Goal: Find specific page/section: Find specific page/section

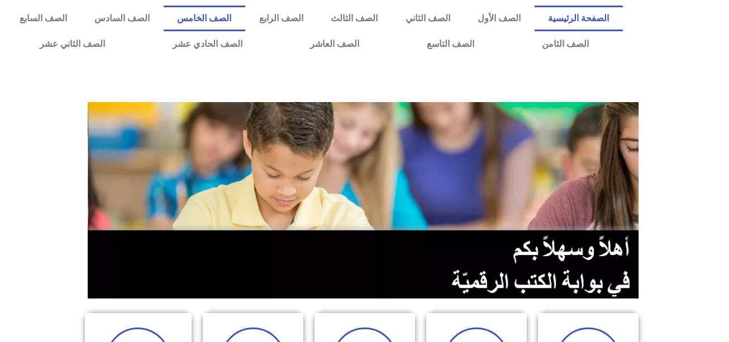
click at [245, 15] on link "الصف الخامس" at bounding box center [205, 19] width 82 height 26
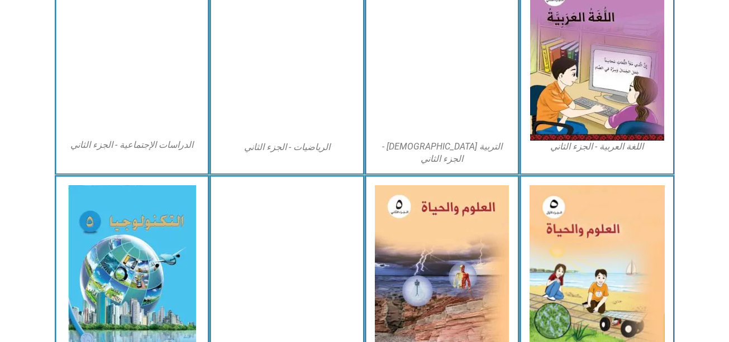
scroll to position [658, 0]
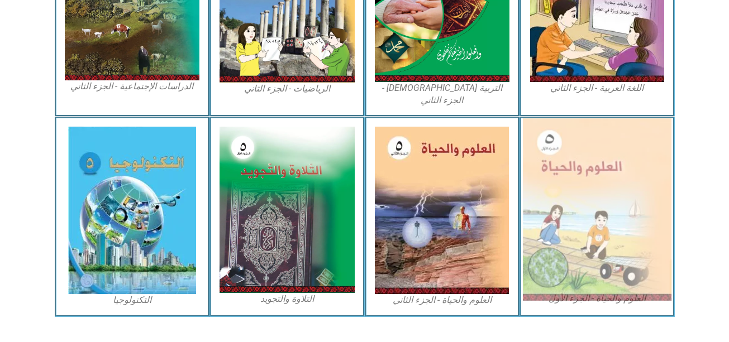
click at [596, 192] on img at bounding box center [597, 209] width 149 height 183
click at [591, 201] on img at bounding box center [597, 209] width 149 height 183
click at [577, 216] on img at bounding box center [597, 209] width 149 height 183
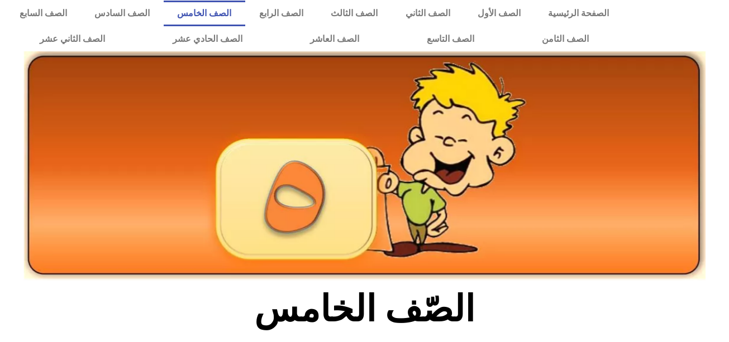
scroll to position [0, 0]
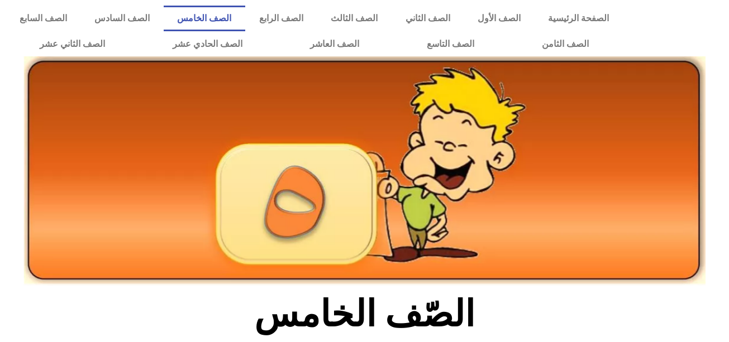
click at [245, 23] on link "الصف الخامس" at bounding box center [205, 19] width 82 height 26
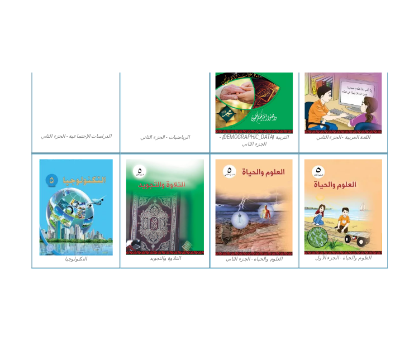
scroll to position [658, 0]
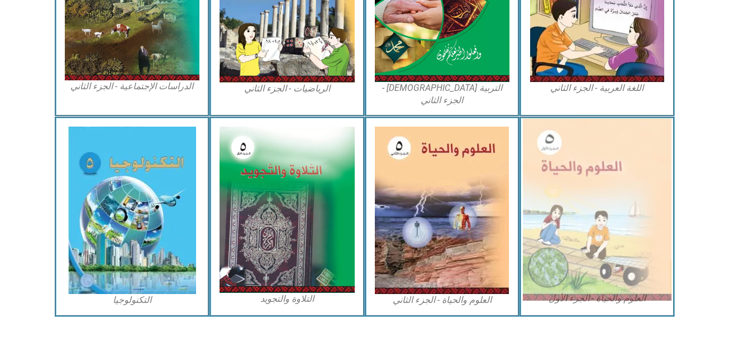
click at [626, 221] on img at bounding box center [597, 209] width 149 height 183
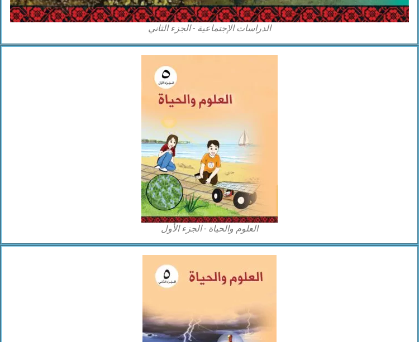
scroll to position [4058, 0]
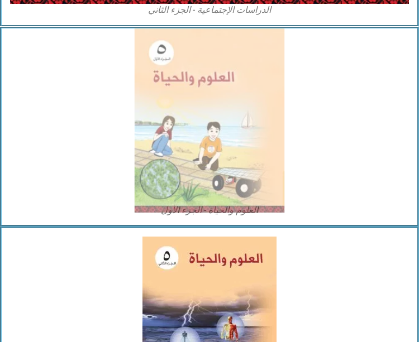
click at [220, 114] on img at bounding box center [210, 120] width 150 height 184
click at [204, 156] on img at bounding box center [210, 120] width 150 height 184
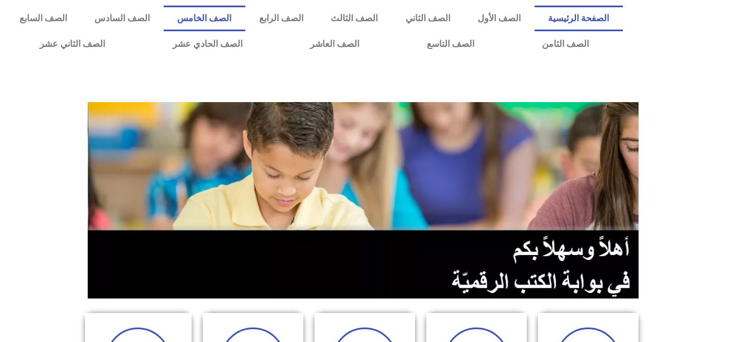
click at [245, 15] on link "الصف الخامس" at bounding box center [205, 19] width 82 height 26
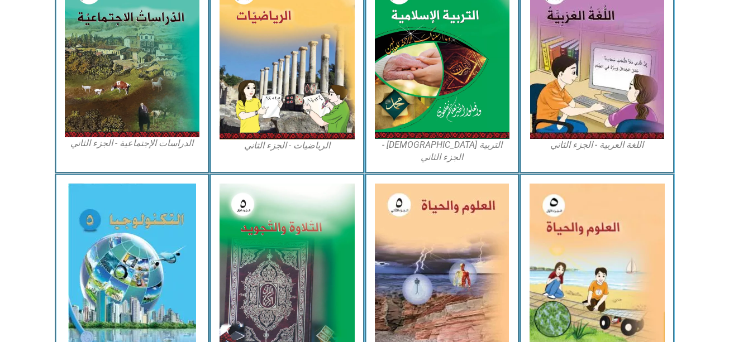
scroll to position [604, 0]
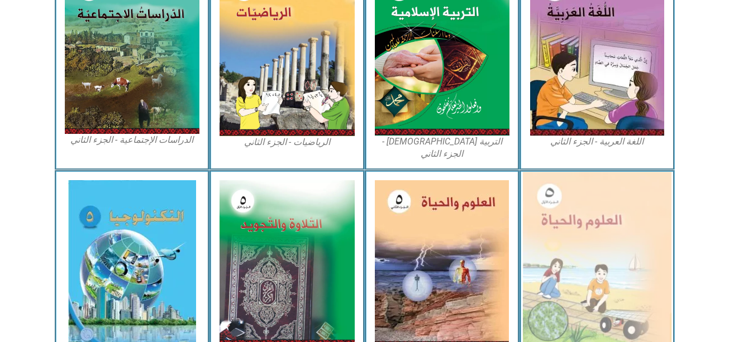
click at [647, 223] on img at bounding box center [597, 263] width 149 height 183
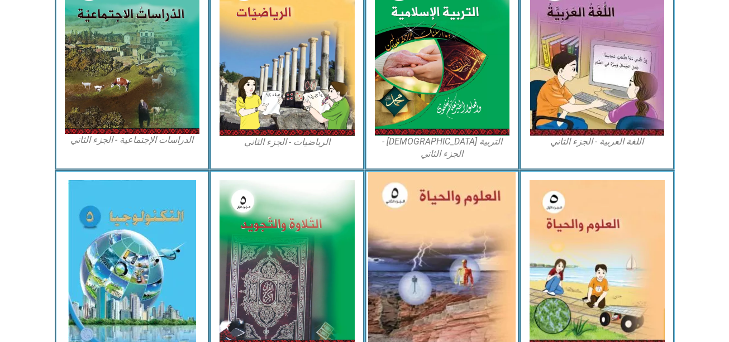
click at [451, 185] on img at bounding box center [441, 264] width 147 height 184
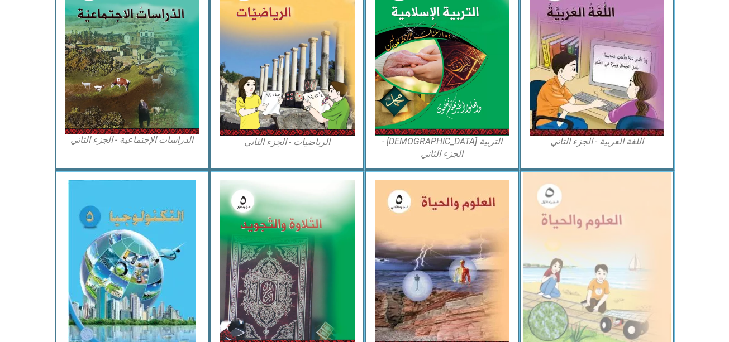
click at [587, 275] on img at bounding box center [597, 263] width 149 height 183
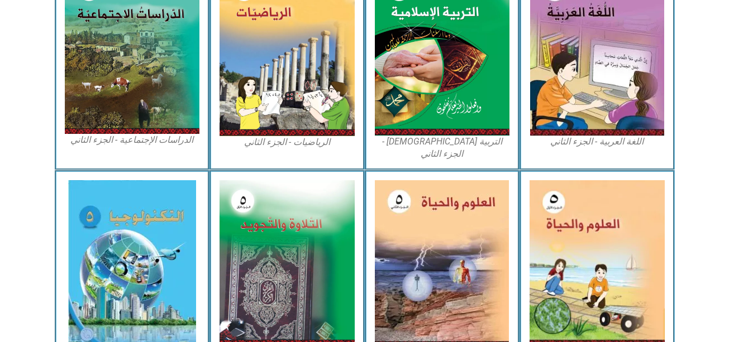
scroll to position [658, 0]
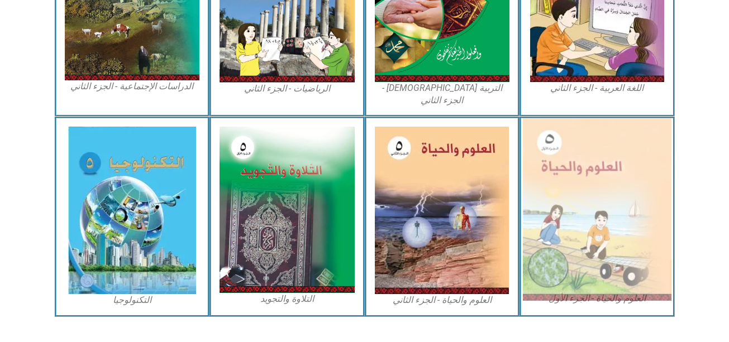
click at [639, 235] on img at bounding box center [597, 209] width 149 height 183
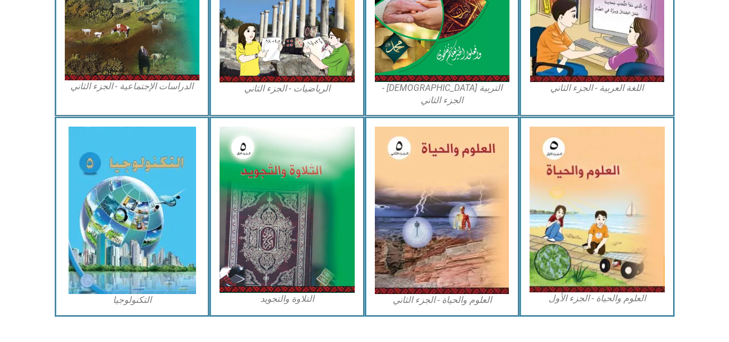
drag, startPoint x: 553, startPoint y: 27, endPoint x: 716, endPoint y: 141, distance: 198.1
click at [716, 141] on icon at bounding box center [363, 152] width 729 height 73
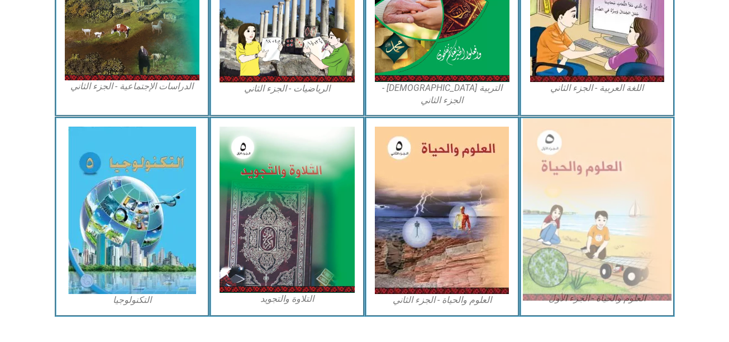
click at [616, 145] on img at bounding box center [597, 209] width 149 height 183
